Goal: Task Accomplishment & Management: Use online tool/utility

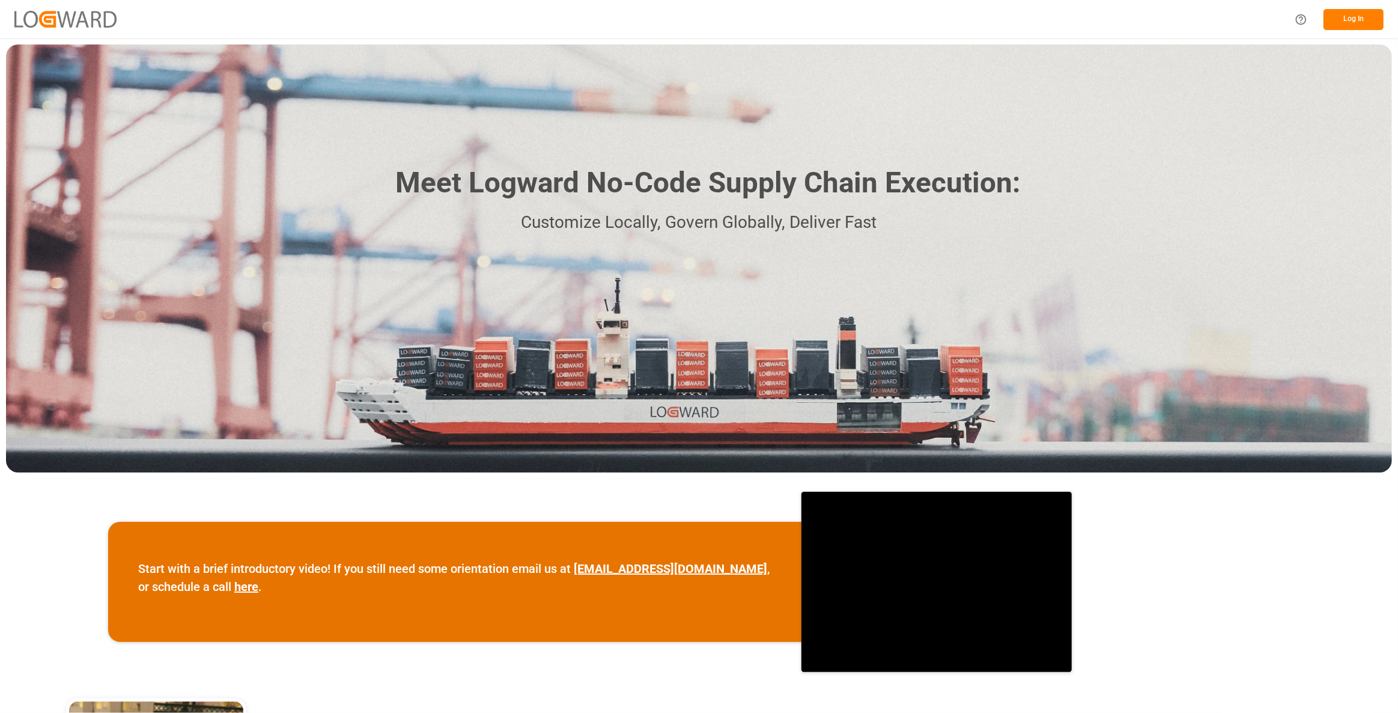
click at [1365, 18] on button "Log In" at bounding box center [1354, 19] width 60 height 21
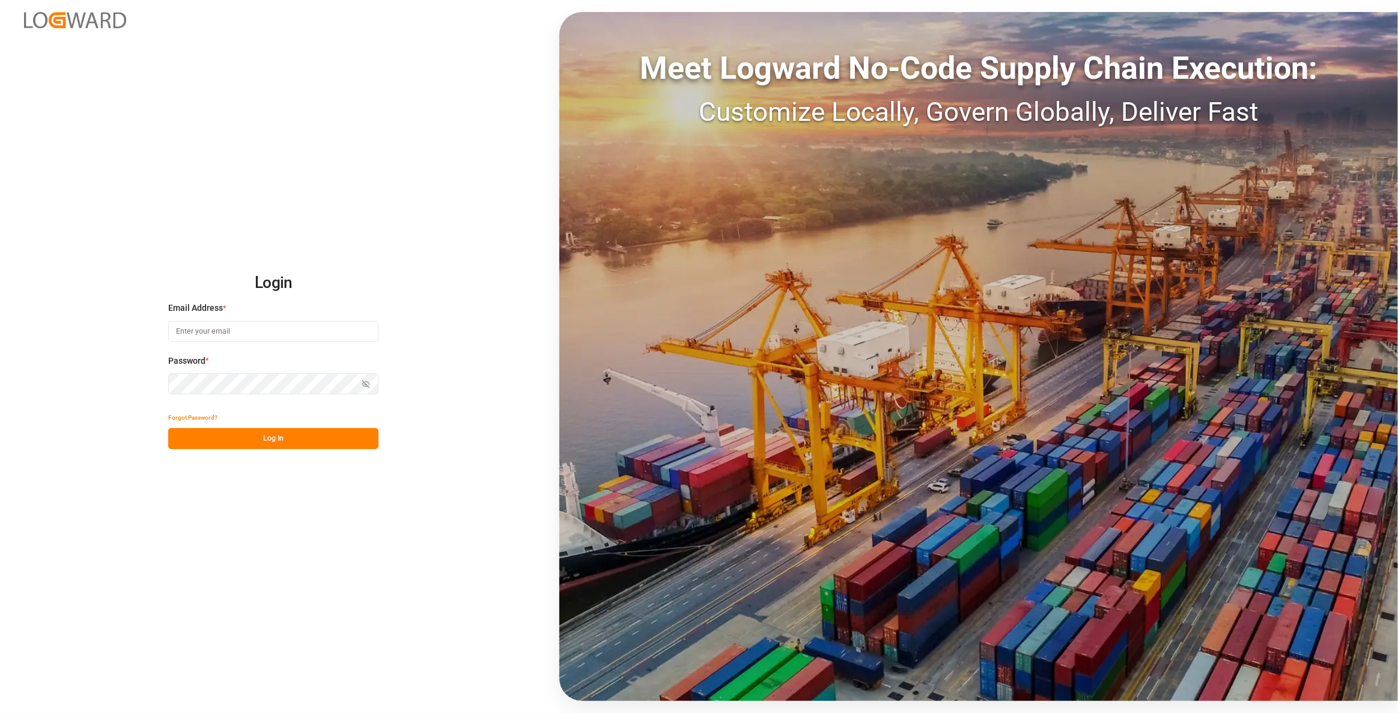
type input "[EMAIL_ADDRESS][DOMAIN_NAME]"
click at [315, 442] on button "Log In" at bounding box center [273, 438] width 210 height 21
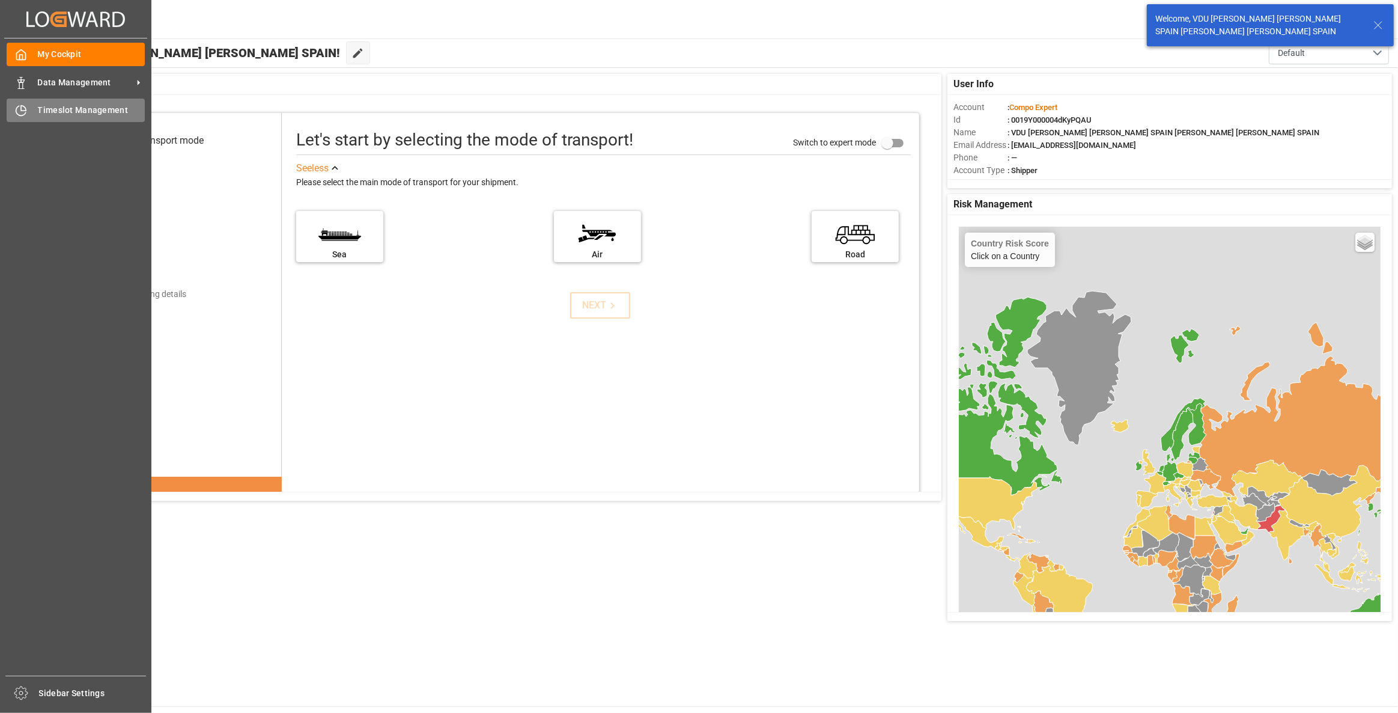
click at [21, 113] on icon at bounding box center [21, 111] width 12 height 12
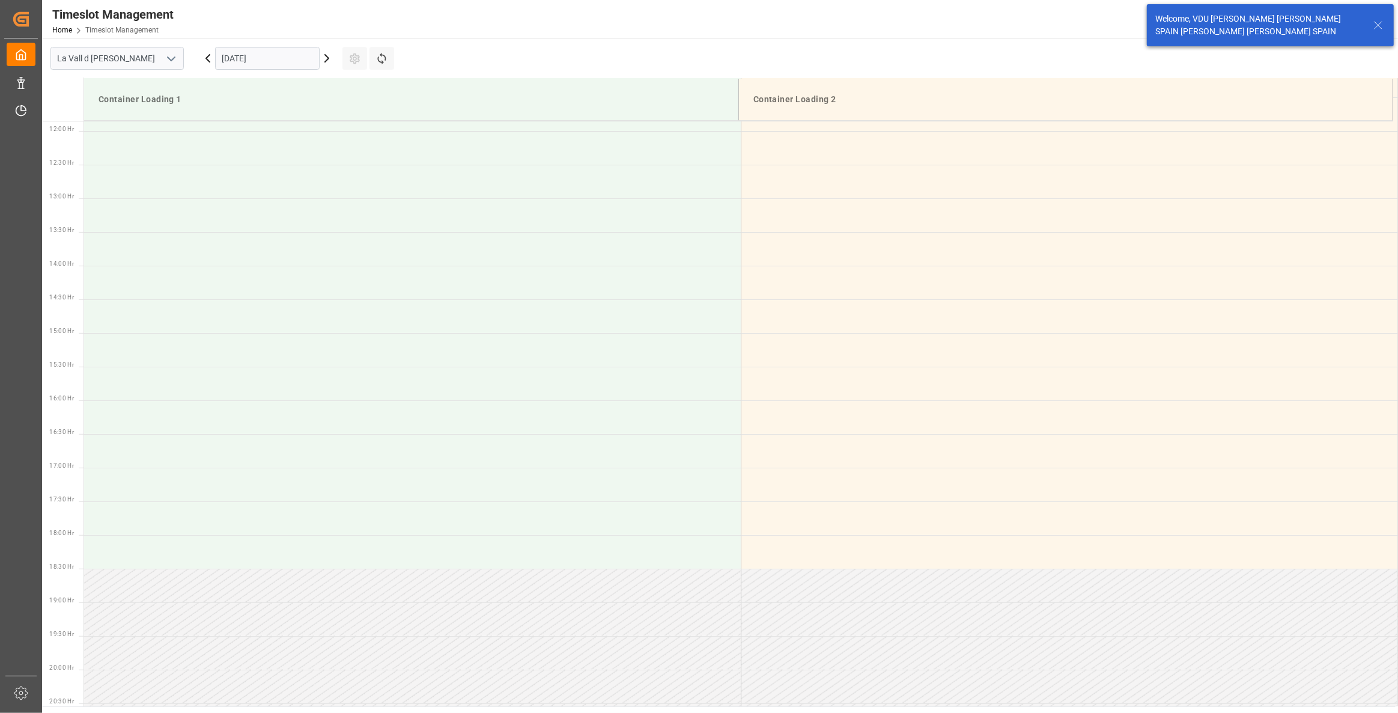
scroll to position [799, 0]
click at [310, 56] on input "[DATE]" at bounding box center [267, 58] width 105 height 23
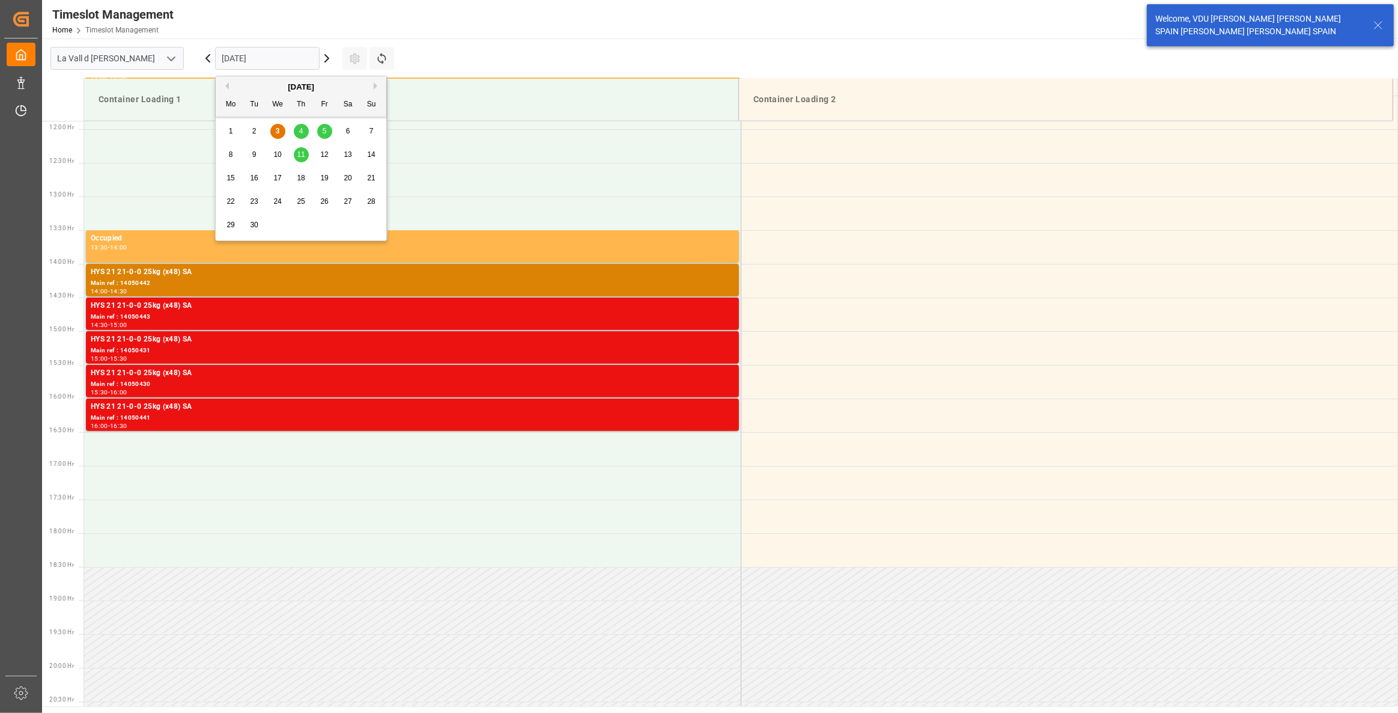
click at [229, 180] on span "15" at bounding box center [231, 178] width 8 height 8
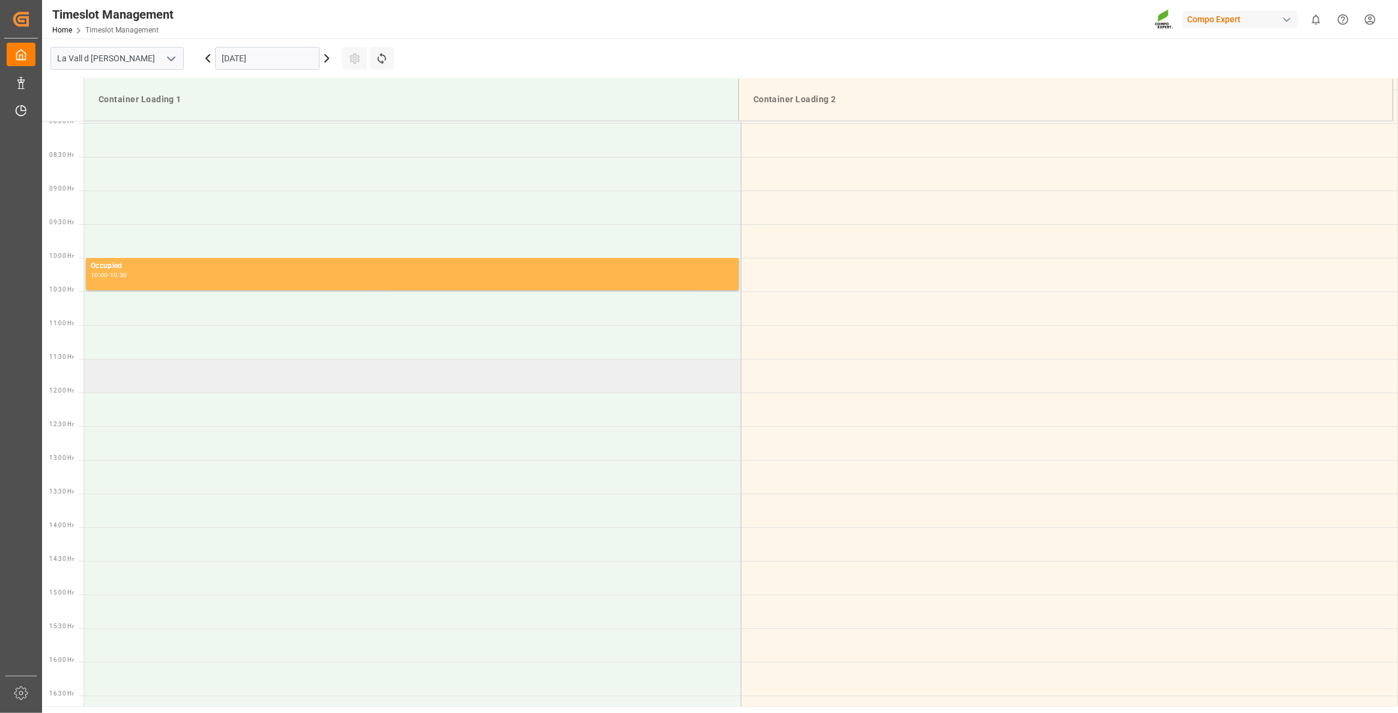
scroll to position [472, 0]
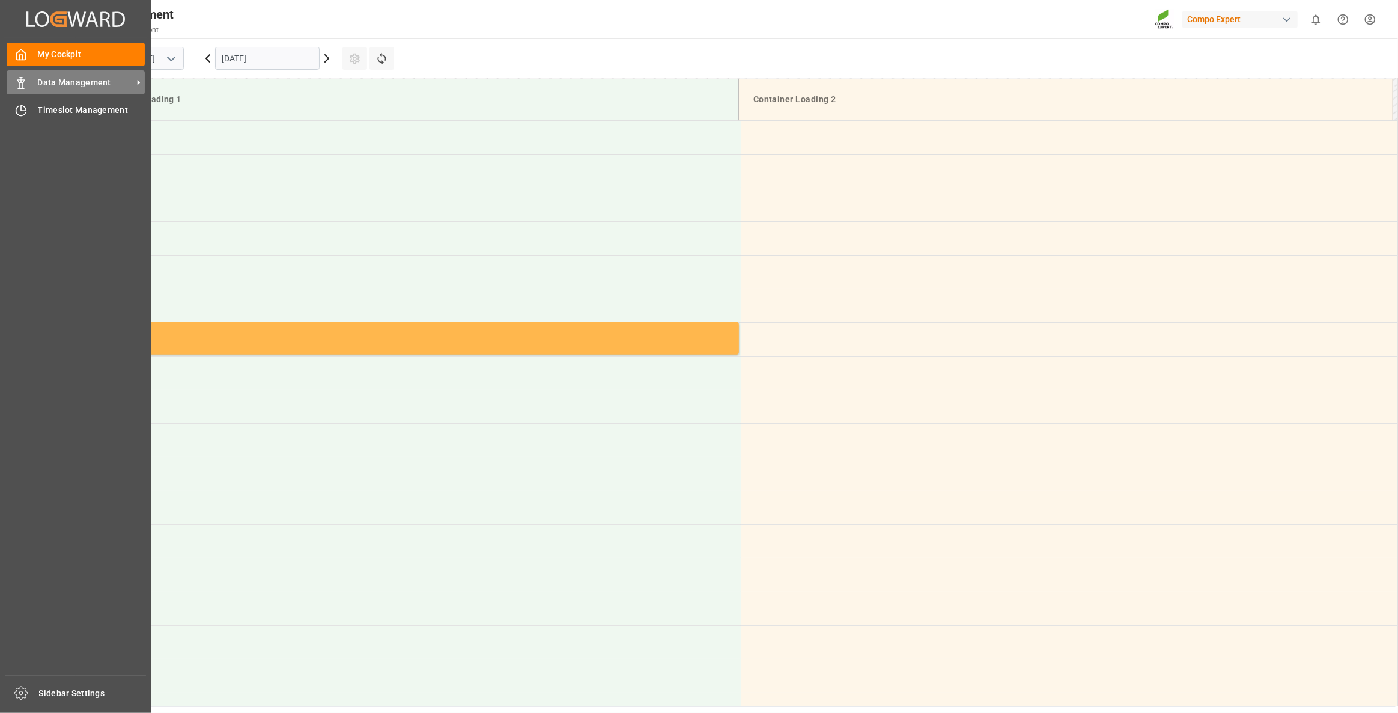
click at [52, 81] on span "Data Management" at bounding box center [85, 82] width 95 height 13
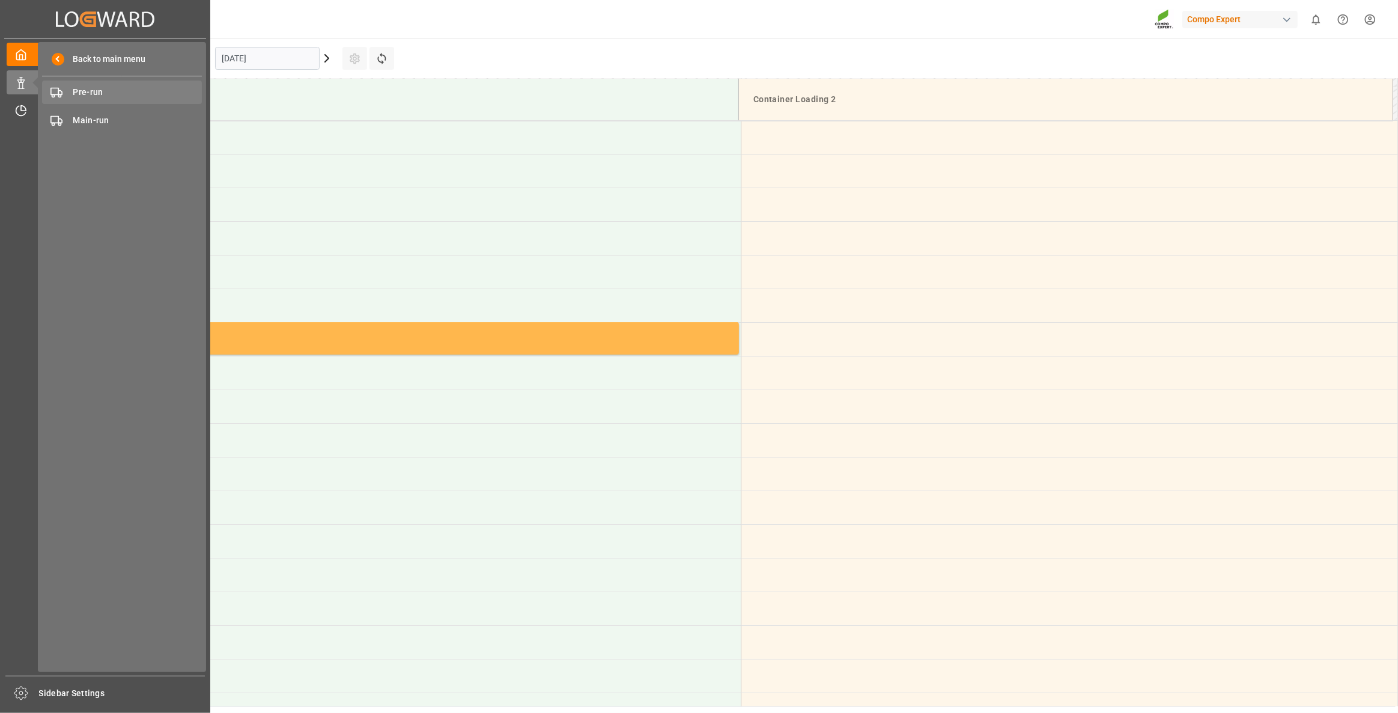
click at [143, 87] on span "Pre-run" at bounding box center [137, 92] width 129 height 13
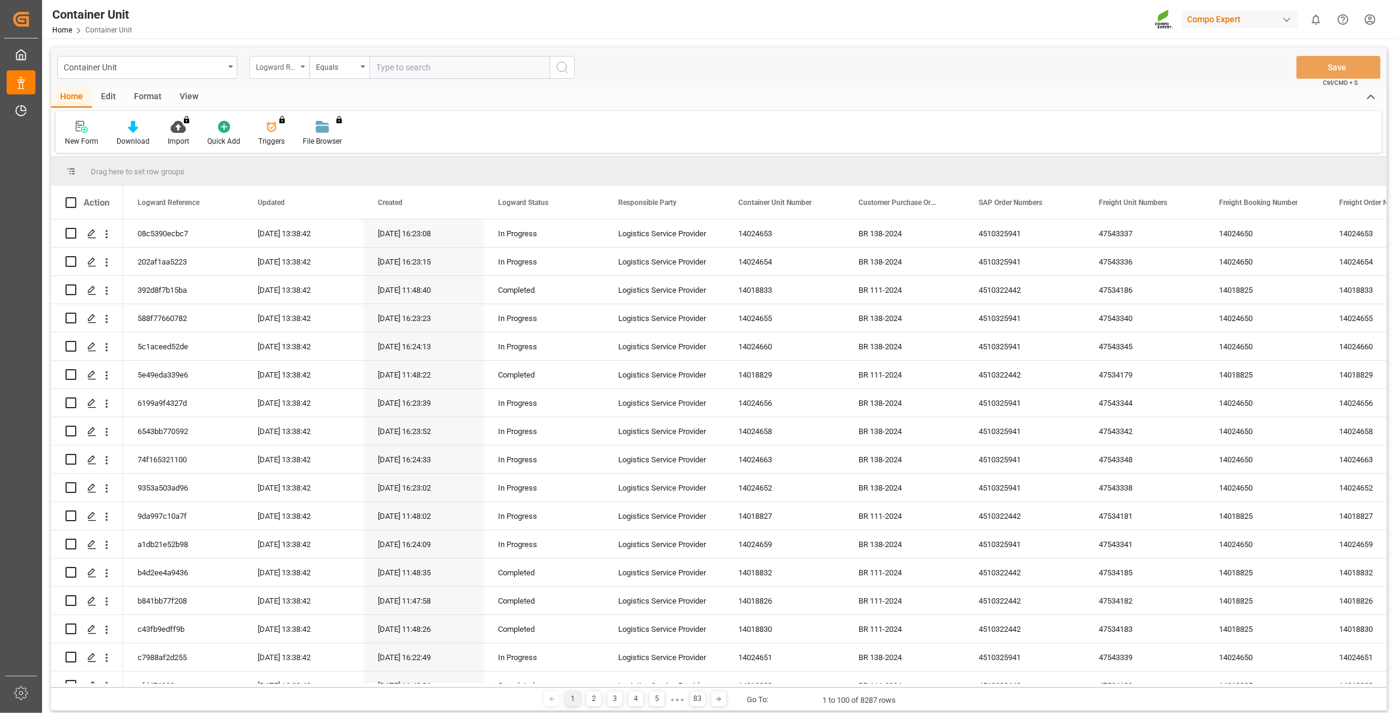
click at [288, 70] on div "Logward Reference" at bounding box center [276, 66] width 41 height 14
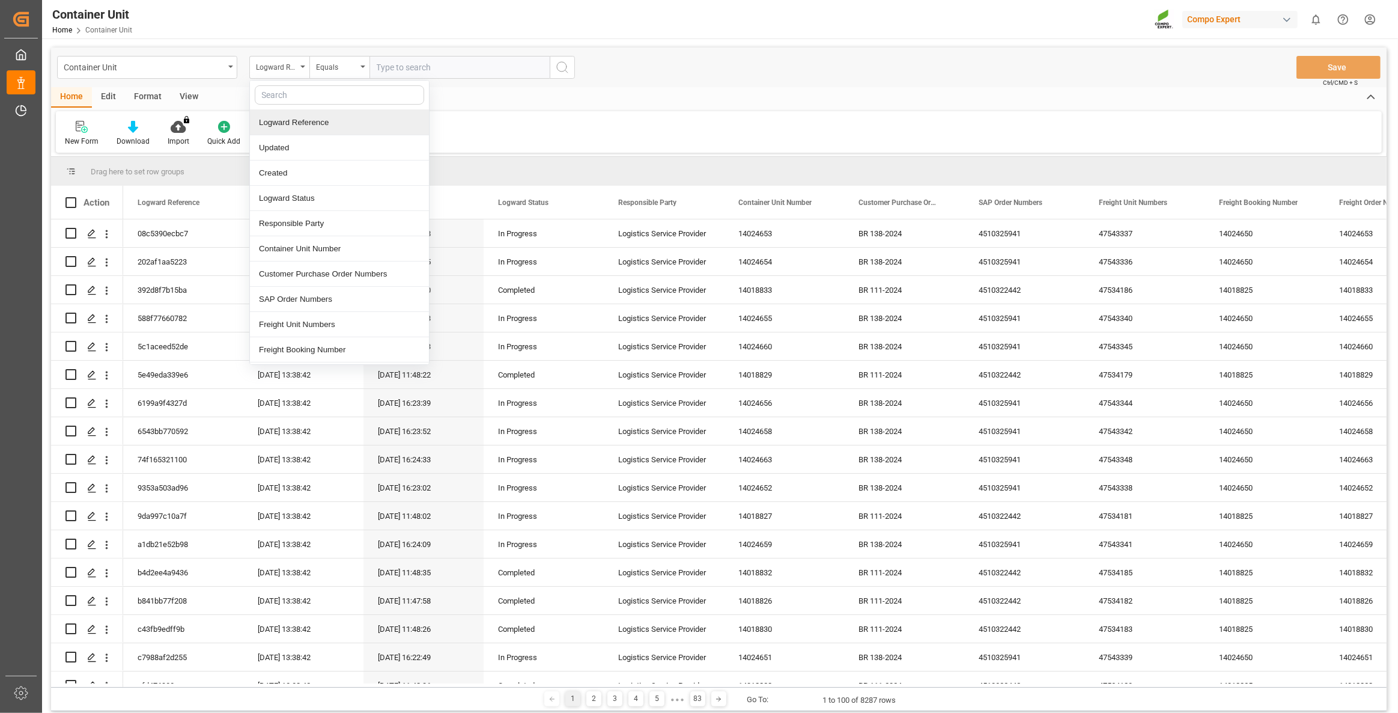
click at [347, 87] on input "text" at bounding box center [339, 94] width 169 height 19
type input "sap"
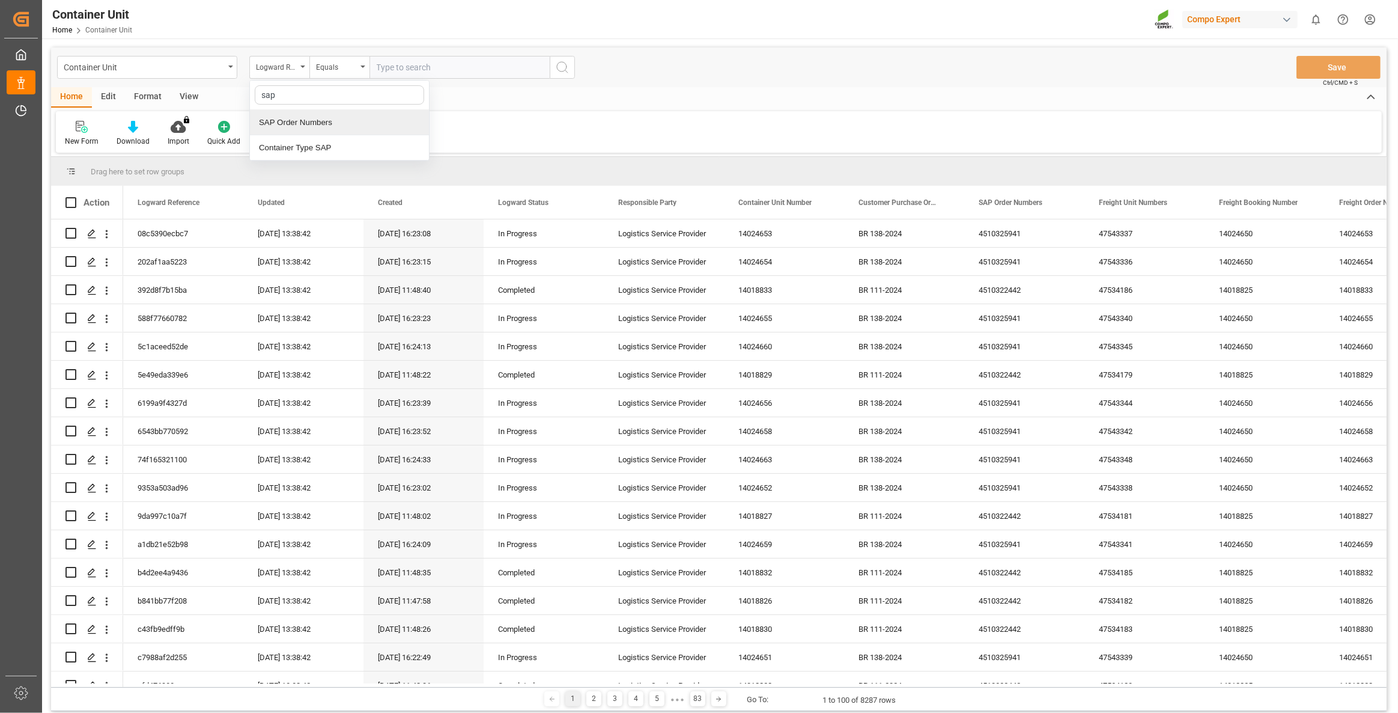
click at [342, 114] on div "SAP Order Numbers" at bounding box center [339, 122] width 179 height 25
click at [412, 68] on input "text" at bounding box center [460, 67] width 180 height 23
paste input "4510362562"
type input "4510362562;"
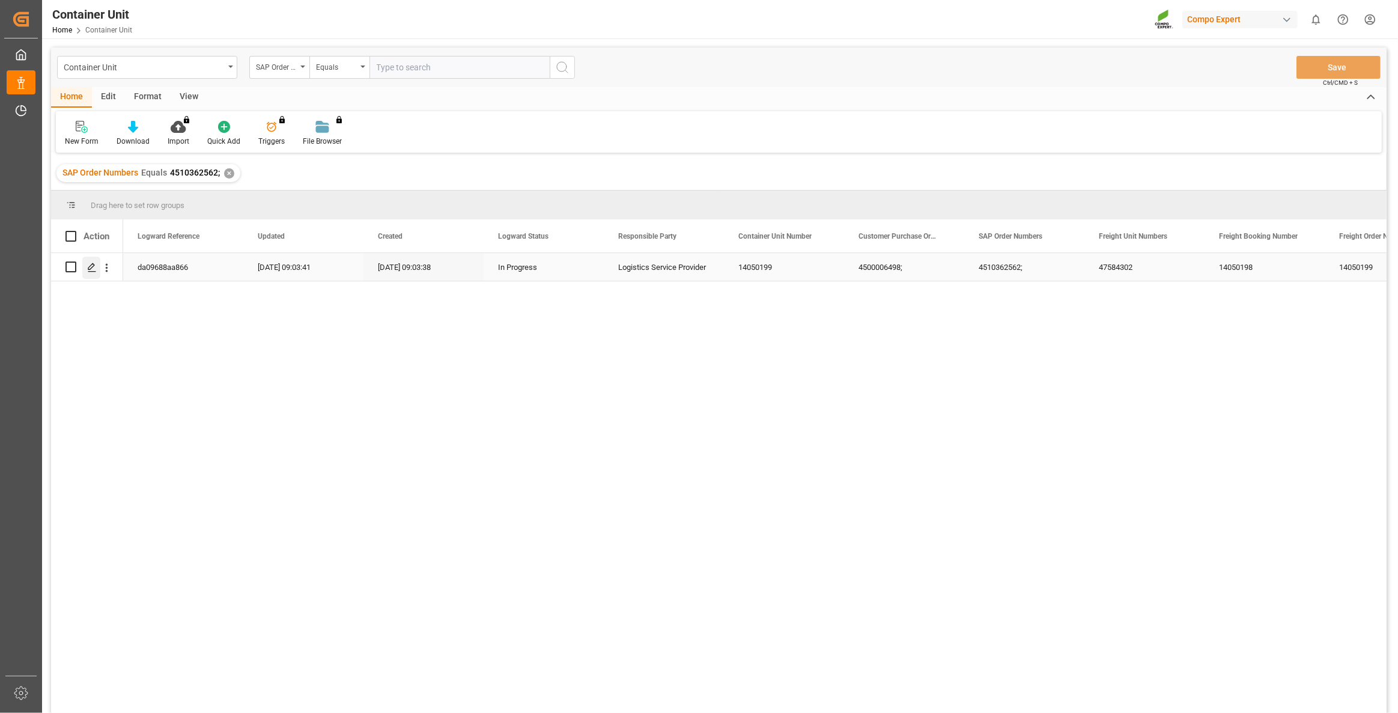
click at [87, 268] on icon "Press SPACE to select this row." at bounding box center [92, 268] width 10 height 10
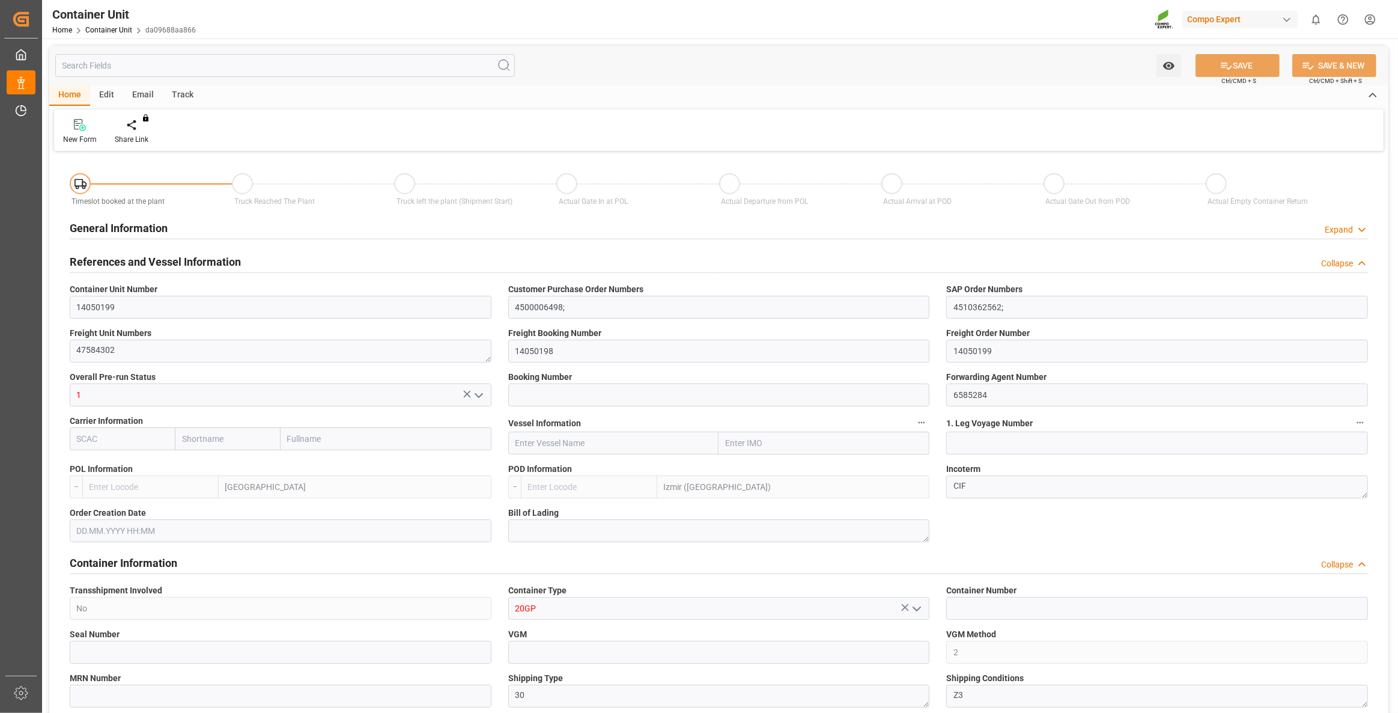
type input "ESVLC"
type input "TRIZM"
type input "0"
type input "20"
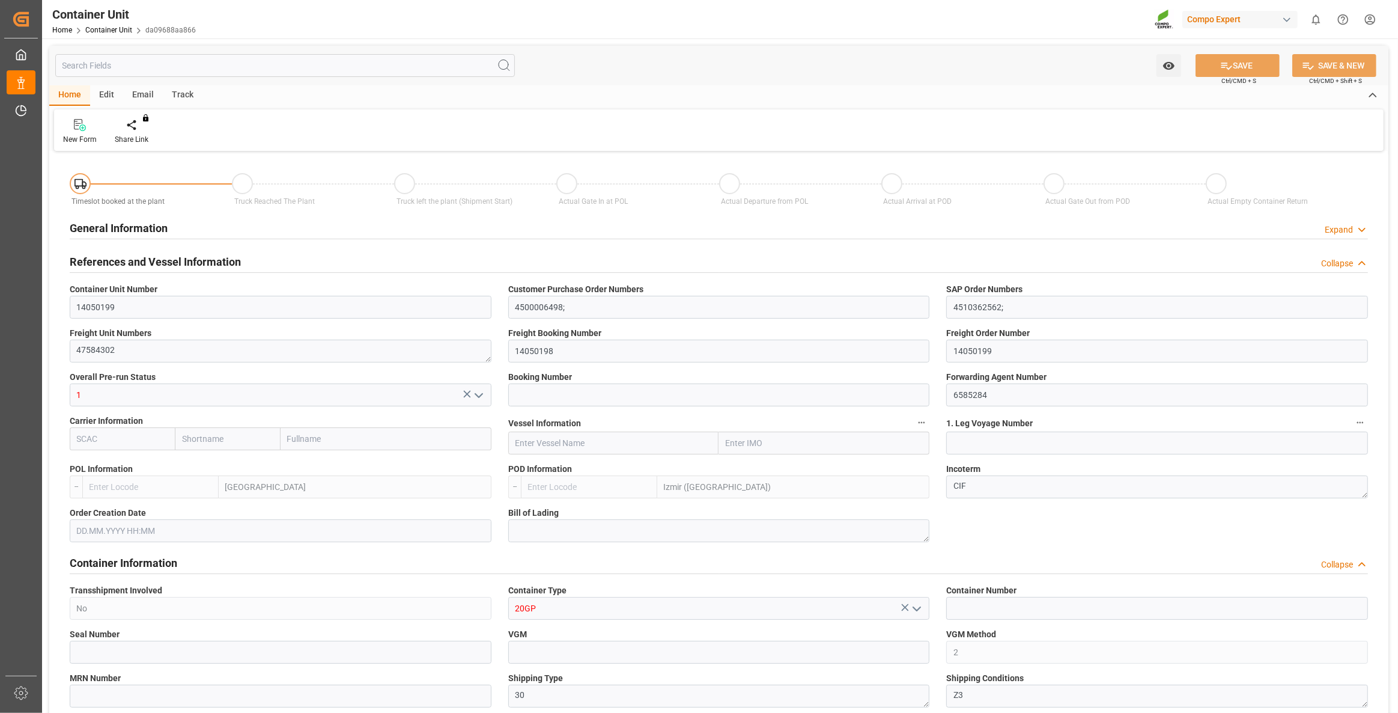
type input "24576"
type input "[DATE] 09:03"
type input "[DATE]"
click at [148, 133] on div "Create Timeslot" at bounding box center [140, 131] width 69 height 26
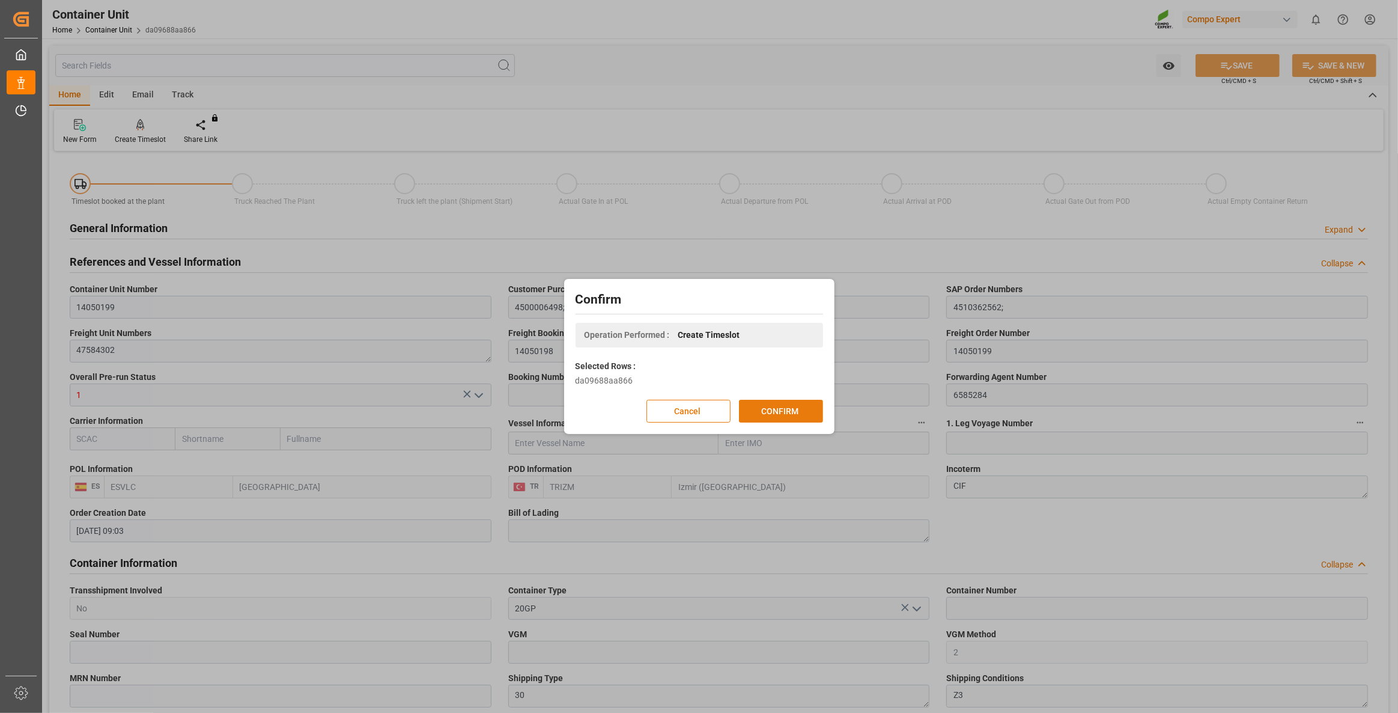
click at [793, 407] on button "CONFIRM" at bounding box center [781, 411] width 84 height 23
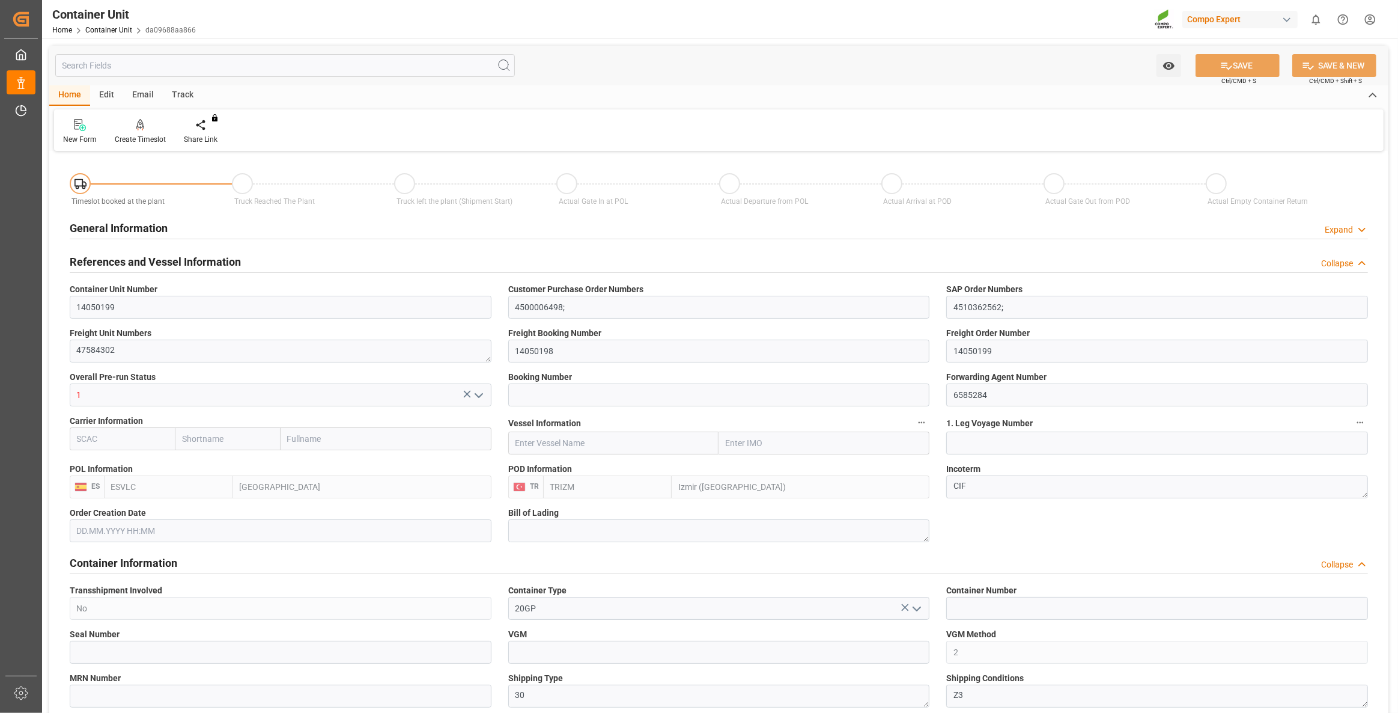
type input "ESVLC"
type input "TRIZM"
type input "7"
type input "0"
type input "8"
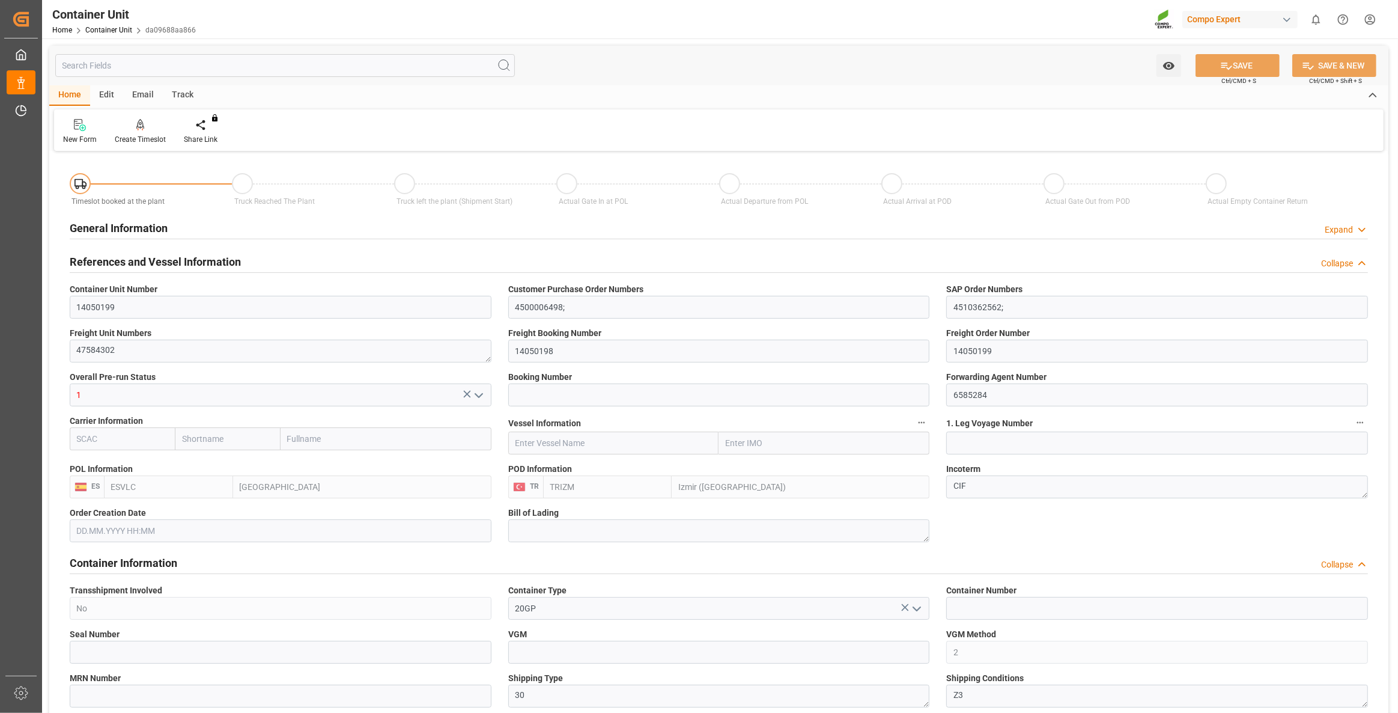
type input "0"
type input "20"
type input "24576"
type input "[DATE] 09:03"
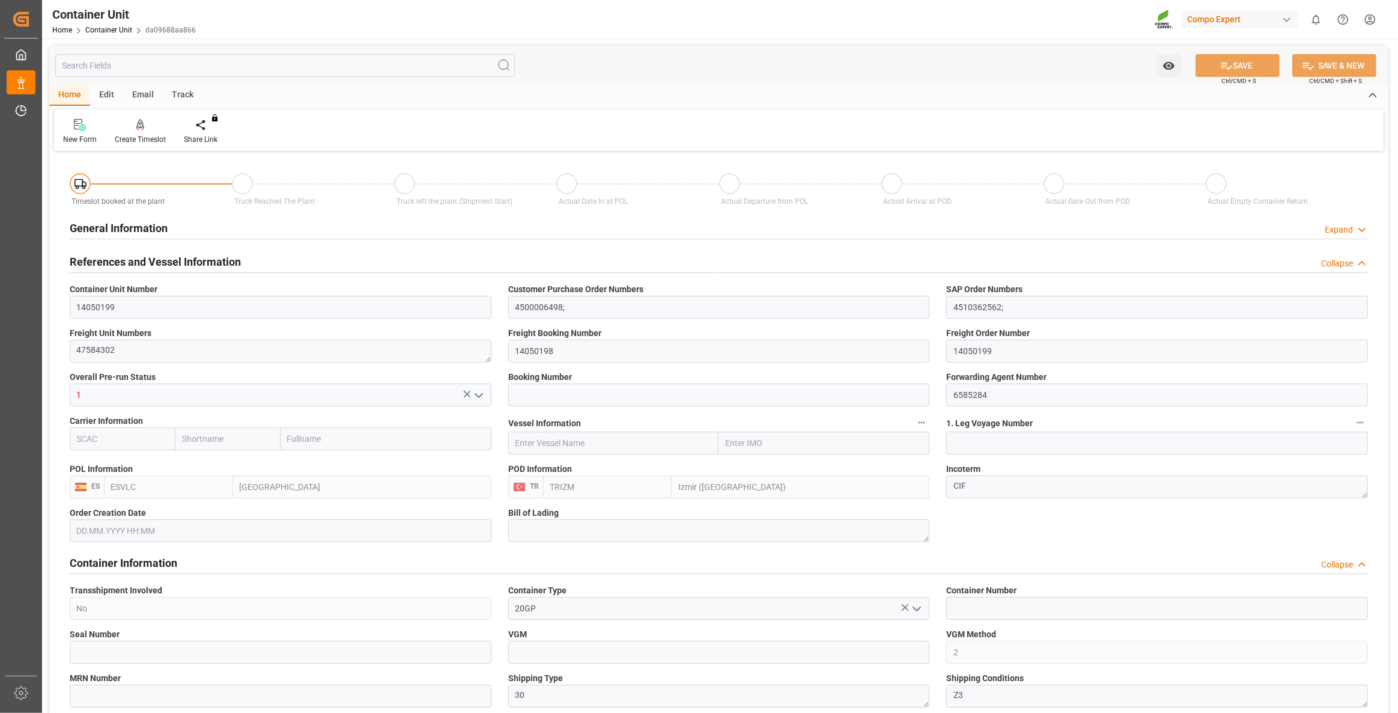
type input "[DATE]"
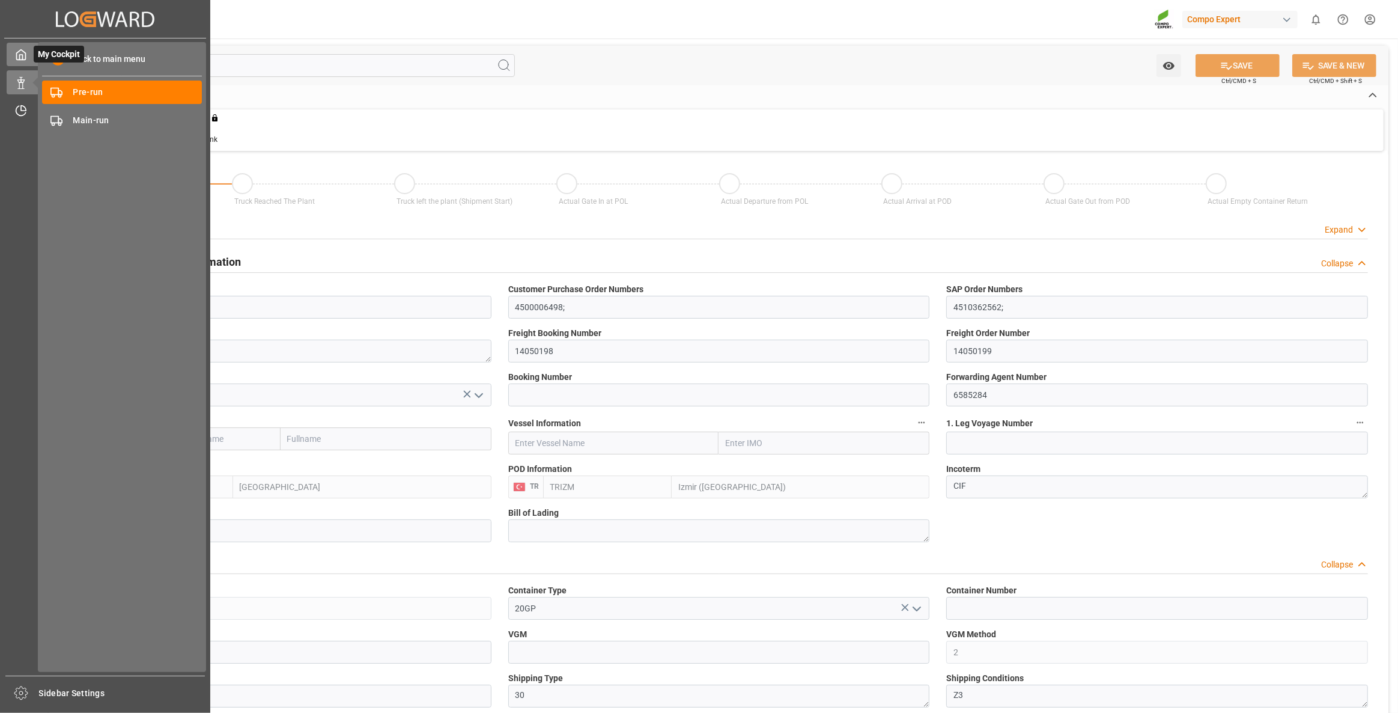
click at [40, 50] on span "My Cockpit" at bounding box center [59, 54] width 50 height 17
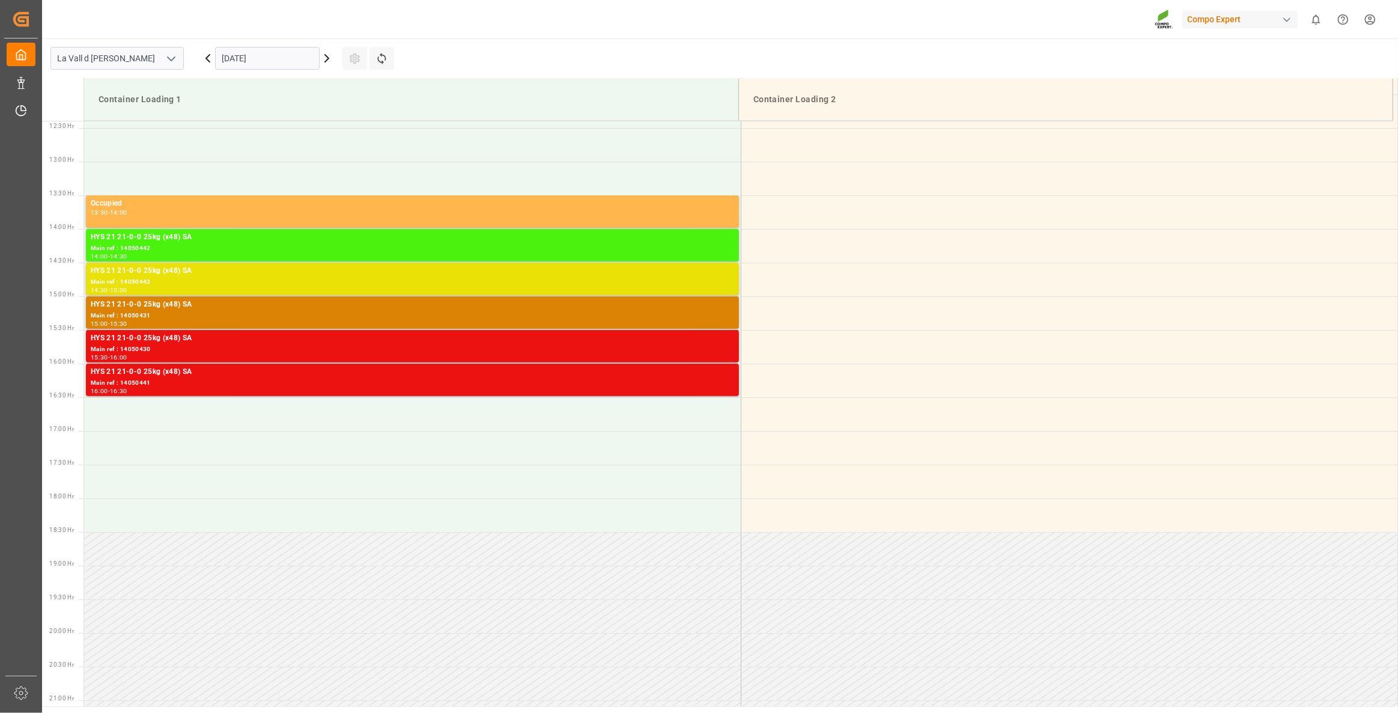
scroll to position [866, 0]
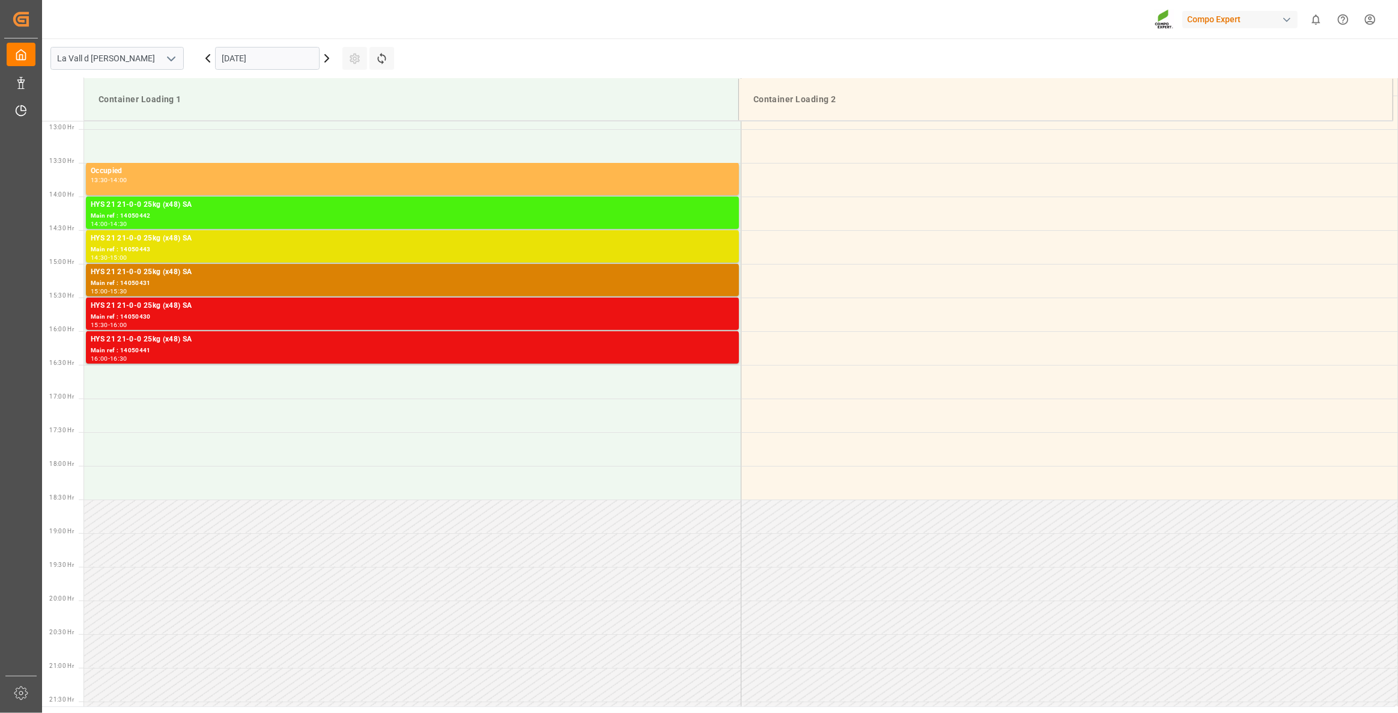
click at [258, 60] on input "[DATE]" at bounding box center [267, 58] width 105 height 23
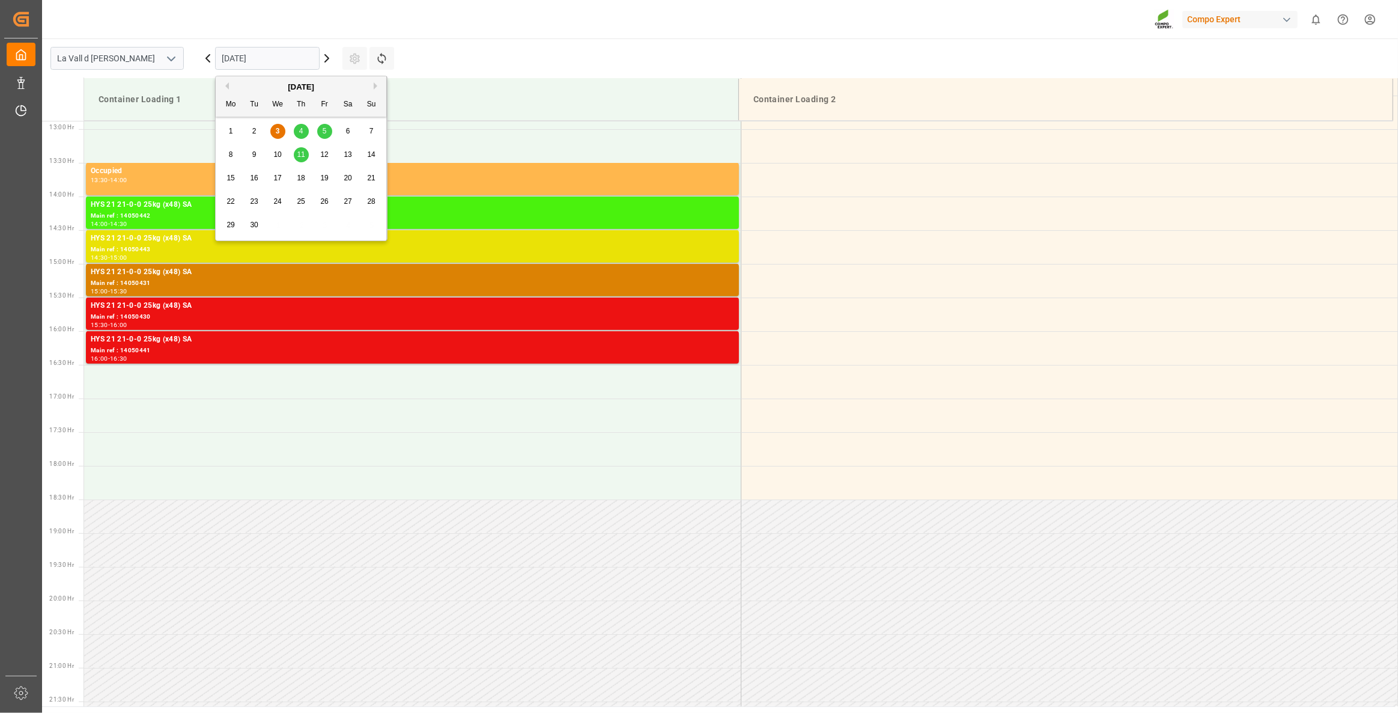
click at [232, 178] on span "15" at bounding box center [231, 178] width 8 height 8
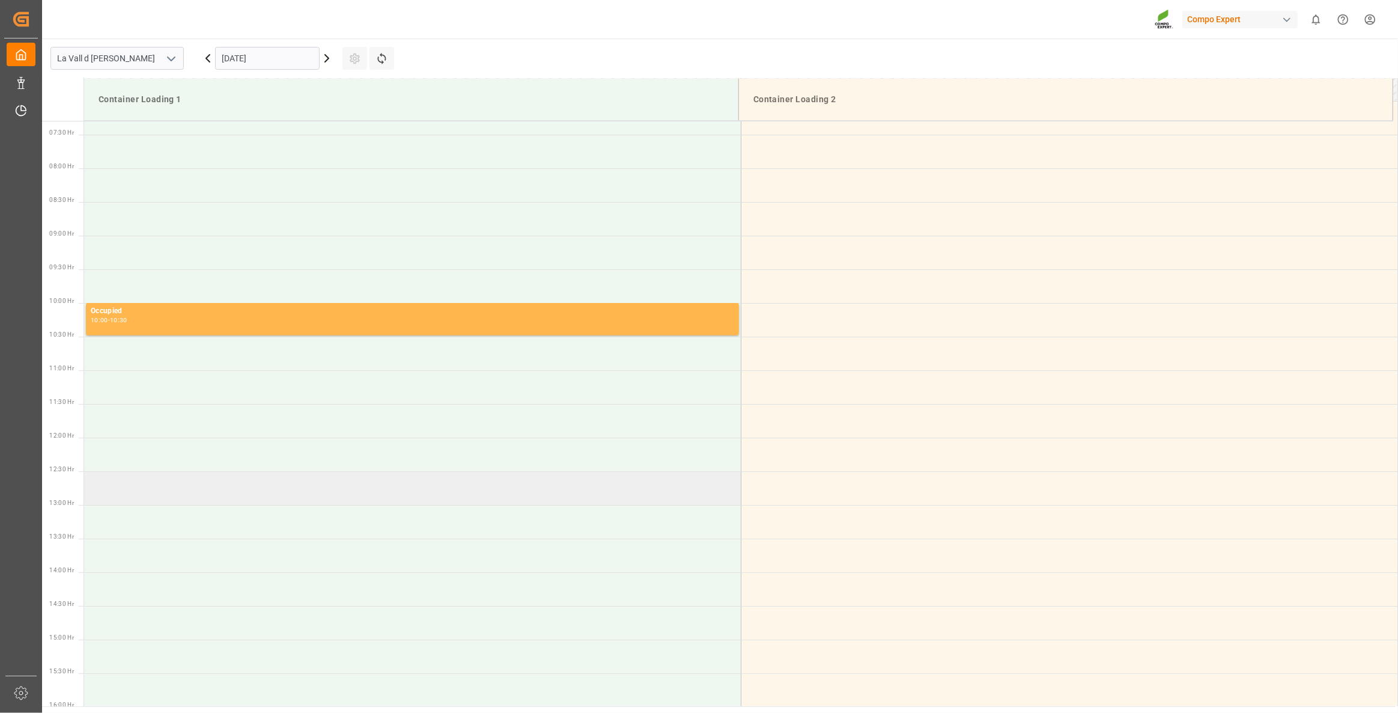
scroll to position [373, 0]
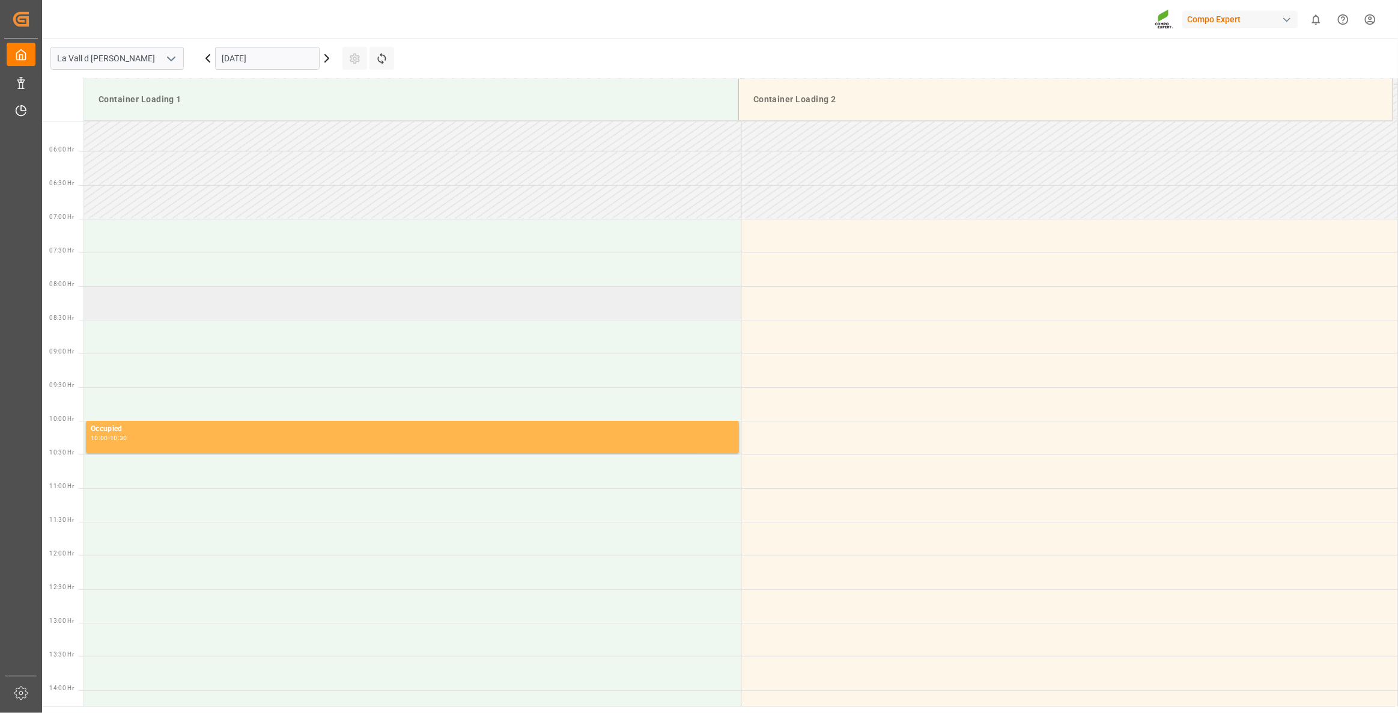
click at [133, 293] on td at bounding box center [412, 303] width 657 height 34
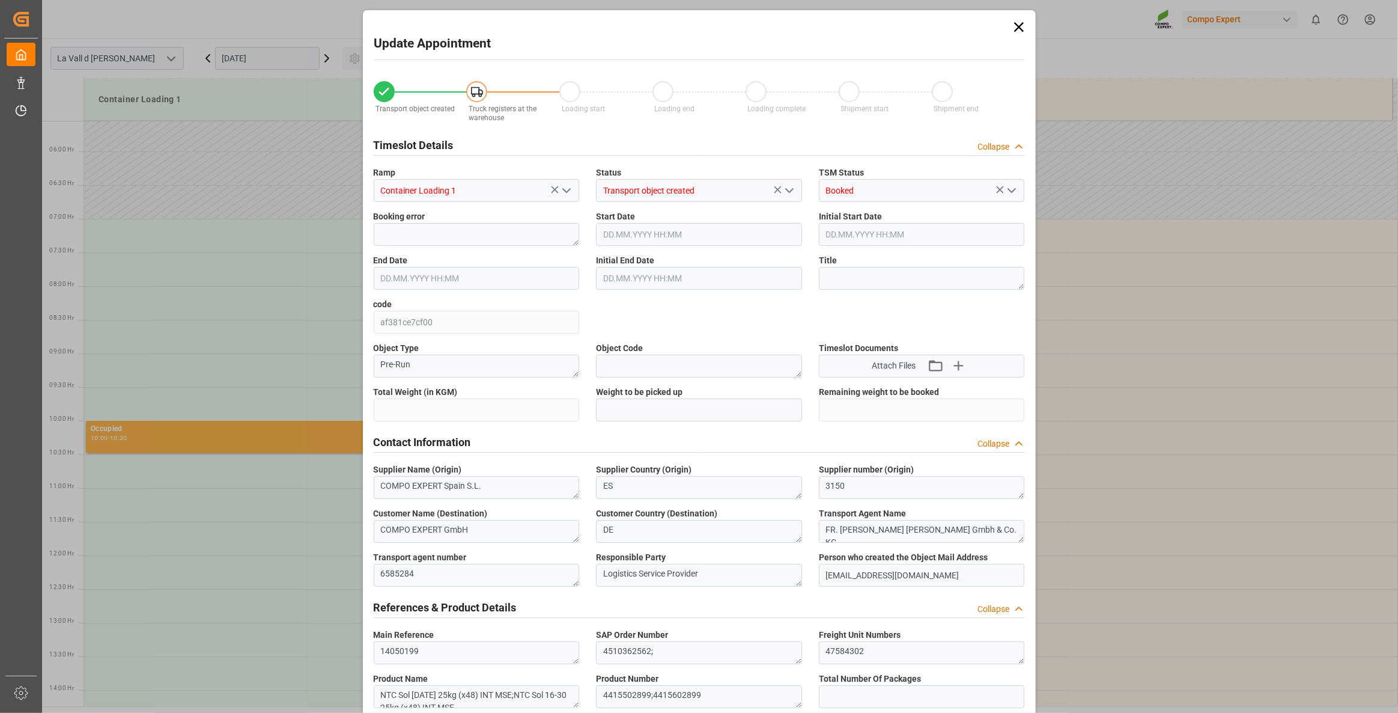
type input "24576"
type input "20"
type input "15.09.2025 08:00"
type input "15.09.2025 08:30"
type input "[DATE] 09:03"
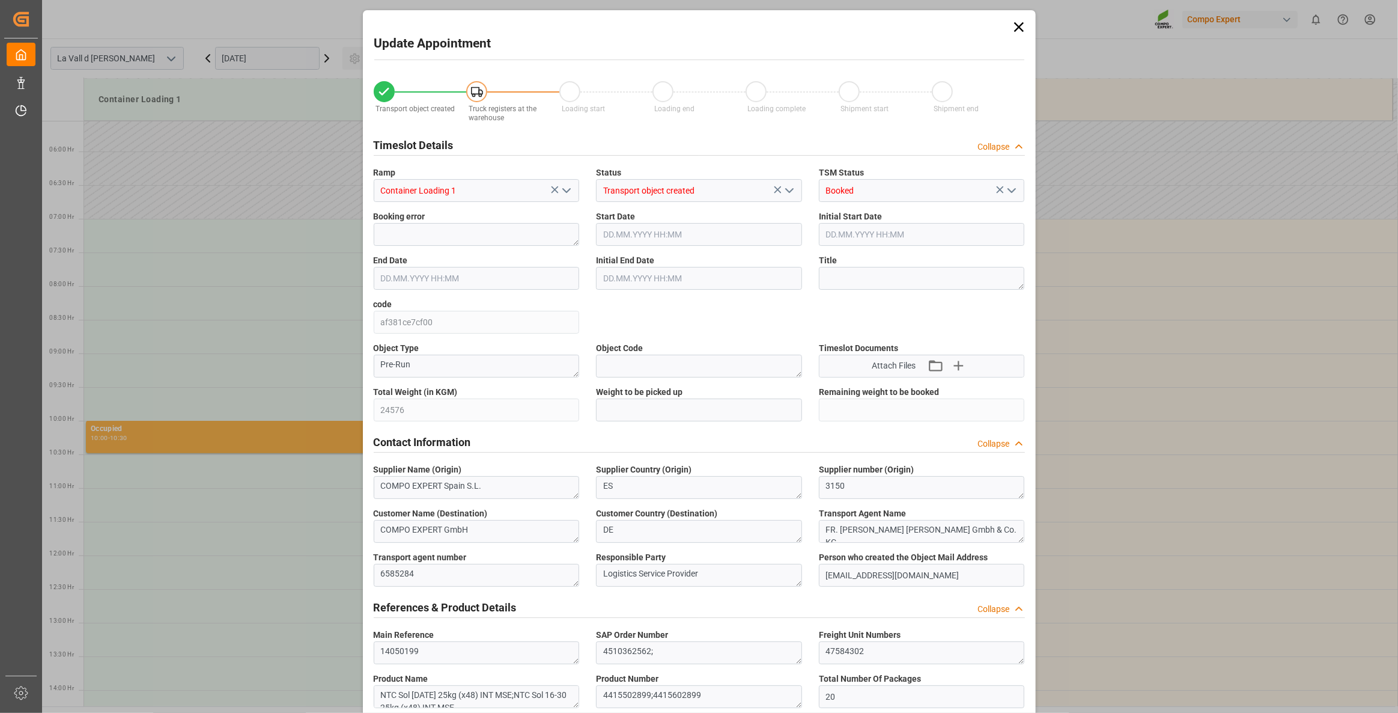
type input "[DATE] 11:39"
click at [348, 404] on div "Update Appointment Transport object created Truck registers at the warehouse Lo…" at bounding box center [699, 356] width 1398 height 713
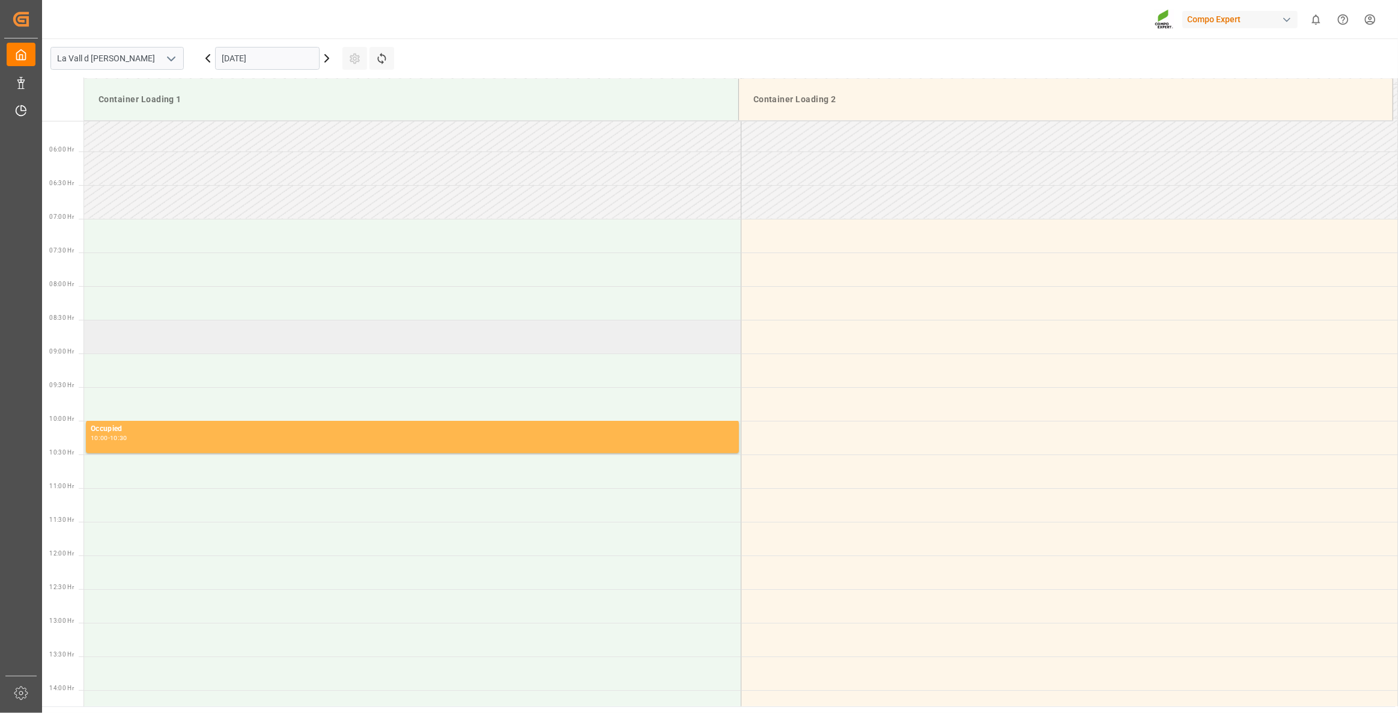
click at [160, 343] on td at bounding box center [412, 337] width 657 height 34
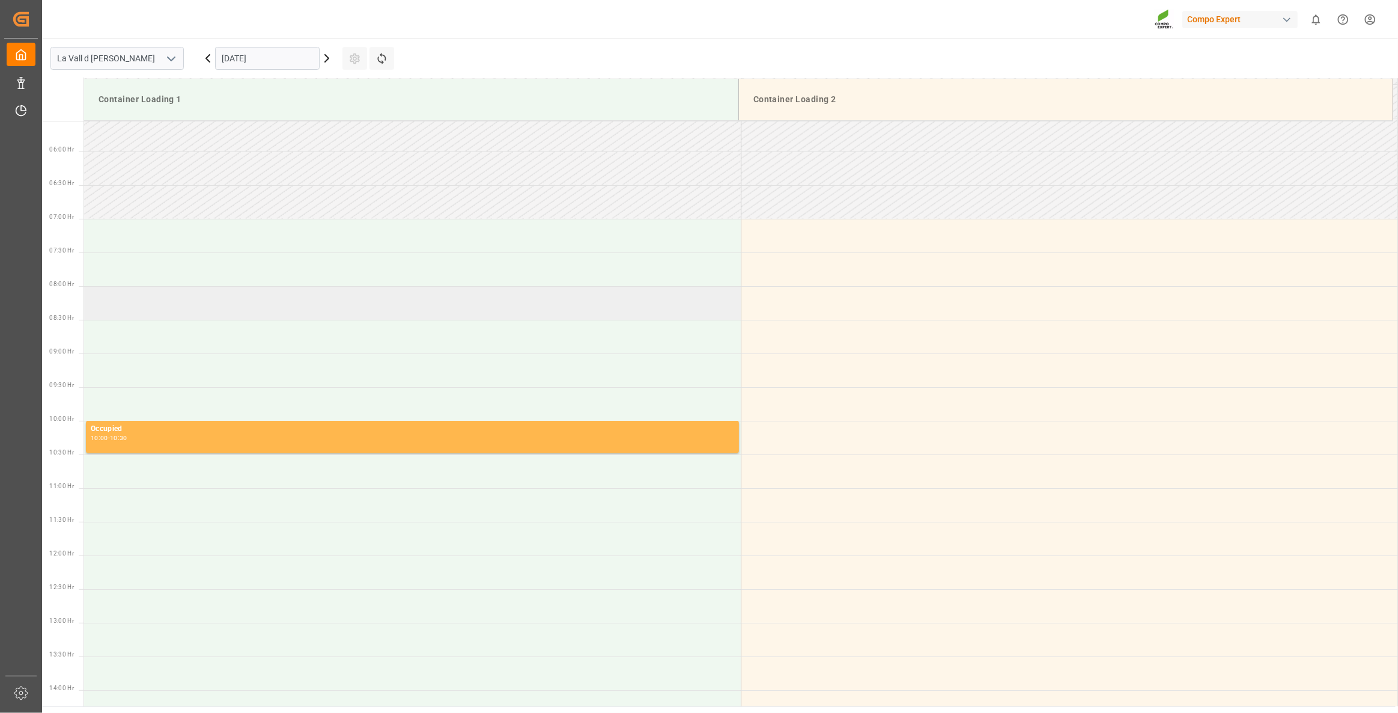
click at [233, 305] on td at bounding box center [412, 303] width 657 height 34
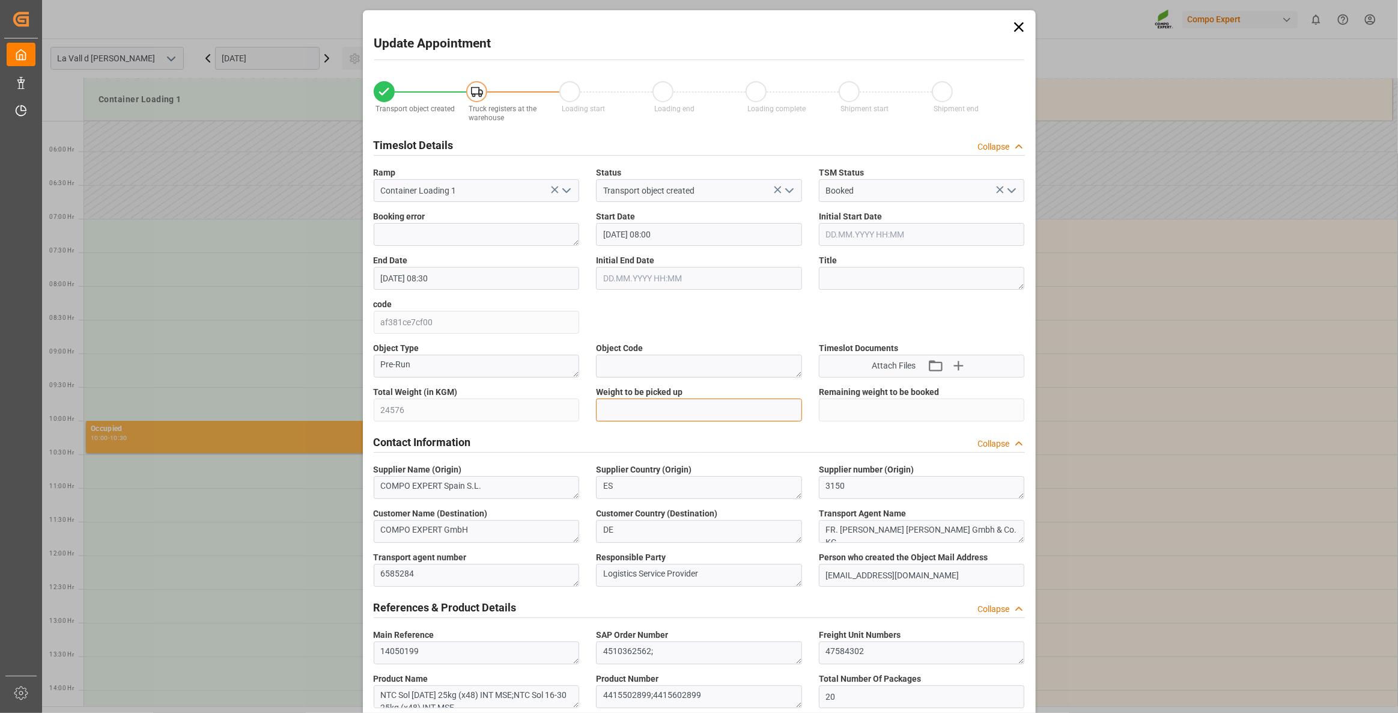
click at [640, 407] on input "text" at bounding box center [699, 409] width 206 height 23
type input "24576"
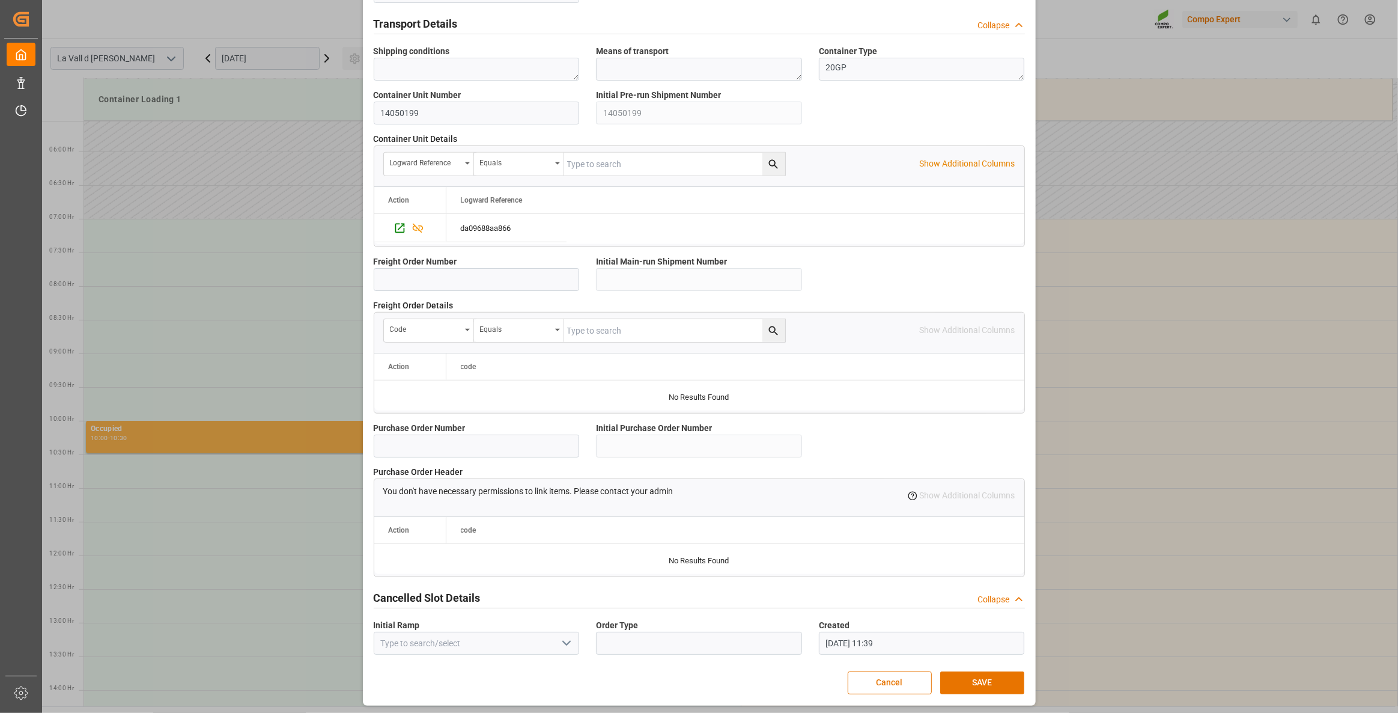
scroll to position [871, 0]
click at [995, 677] on button "SAVE" at bounding box center [982, 681] width 84 height 23
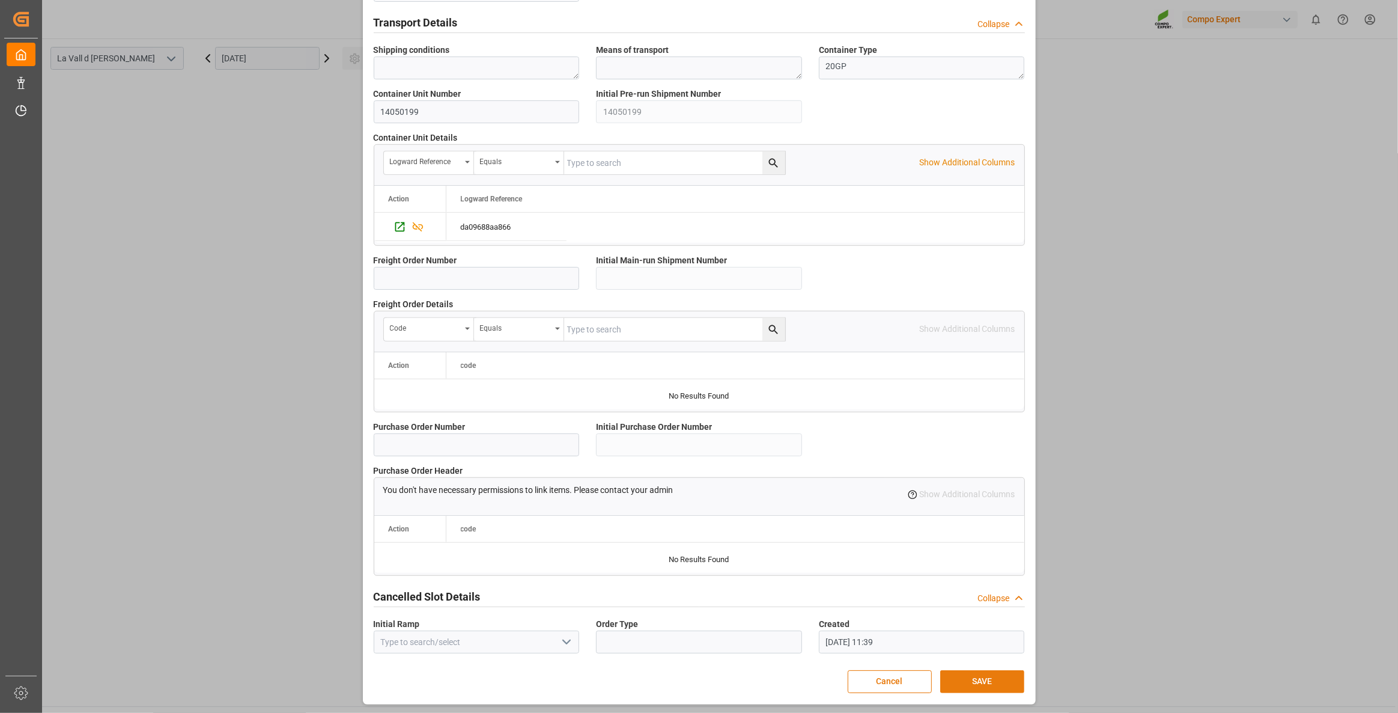
click at [966, 680] on button "SAVE" at bounding box center [982, 681] width 84 height 23
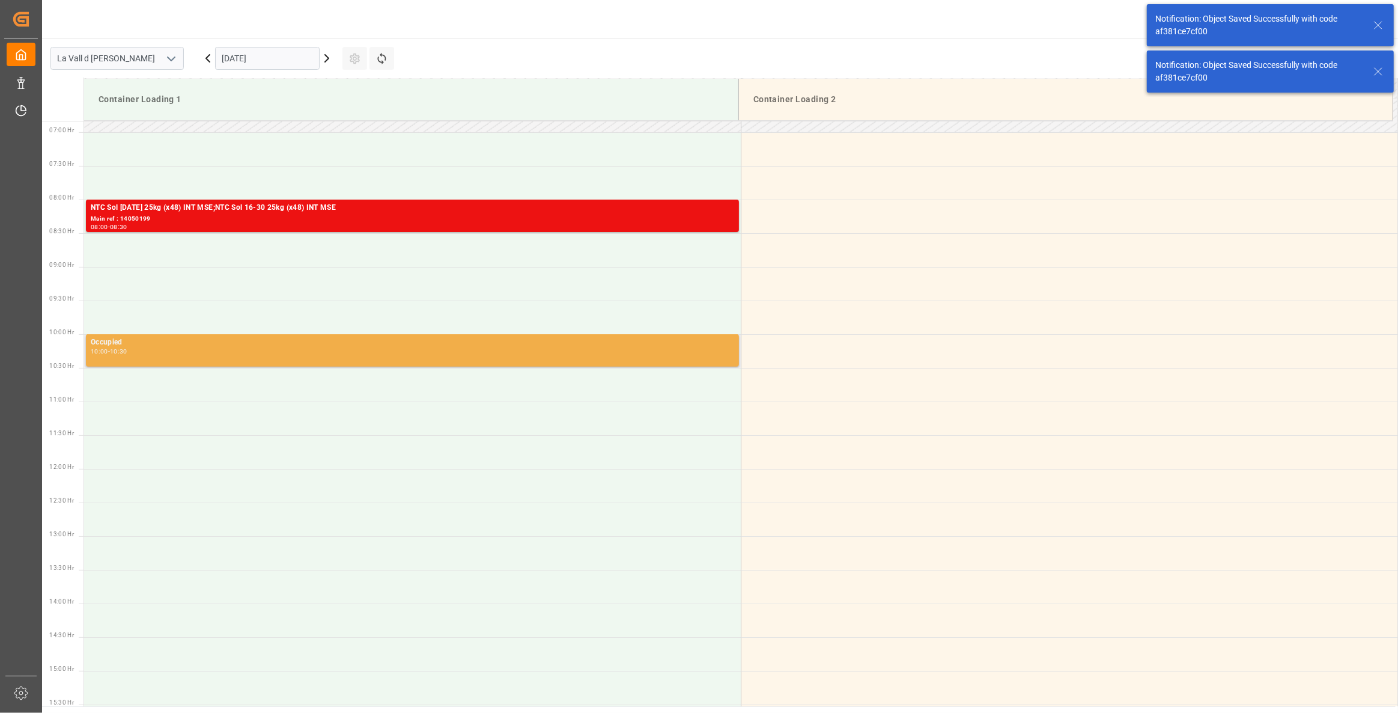
scroll to position [463, 0]
